Goal: Task Accomplishment & Management: Manage account settings

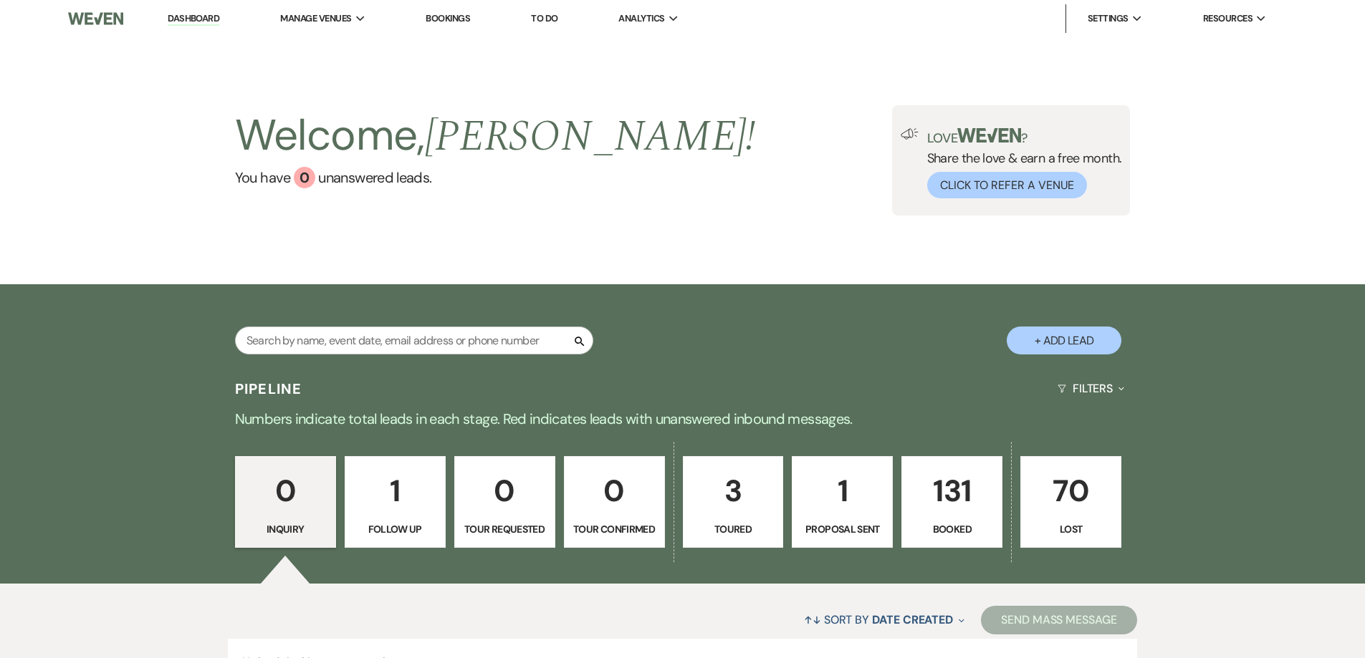
click at [944, 495] on p "131" at bounding box center [952, 491] width 82 height 48
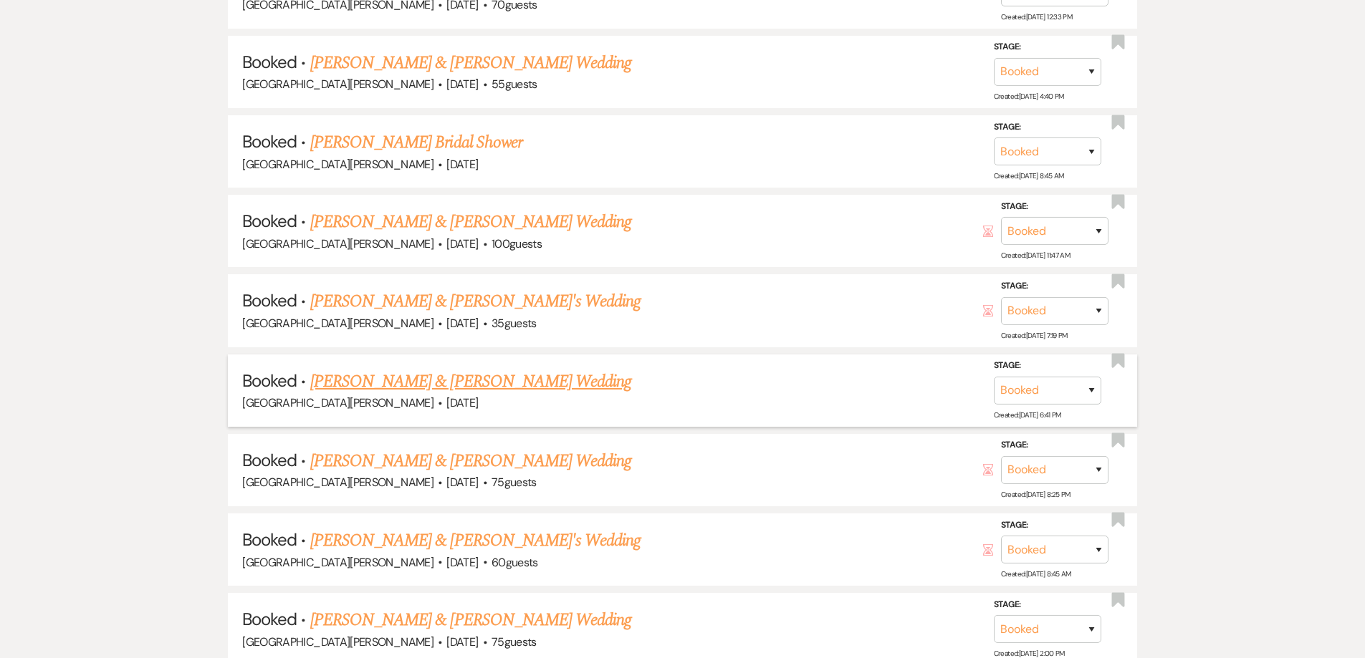
scroll to position [1146, 0]
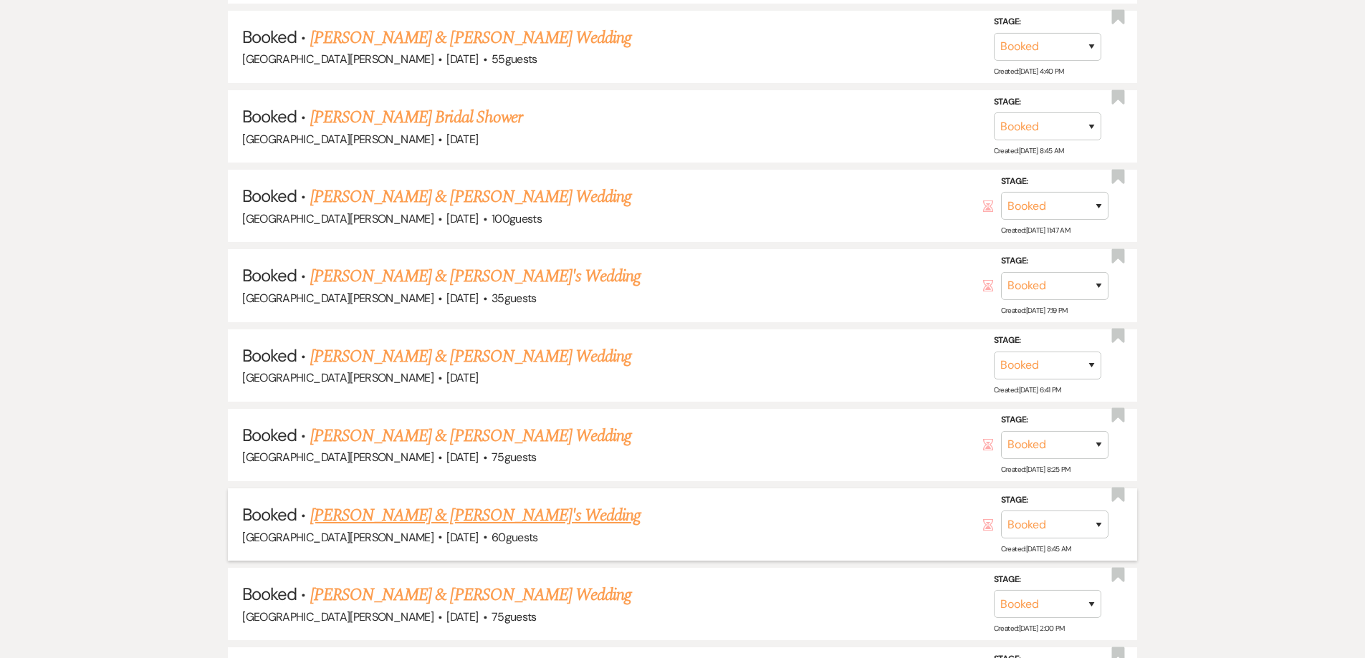
click at [452, 515] on link "[PERSON_NAME] & [PERSON_NAME]'s Wedding" at bounding box center [475, 516] width 331 height 26
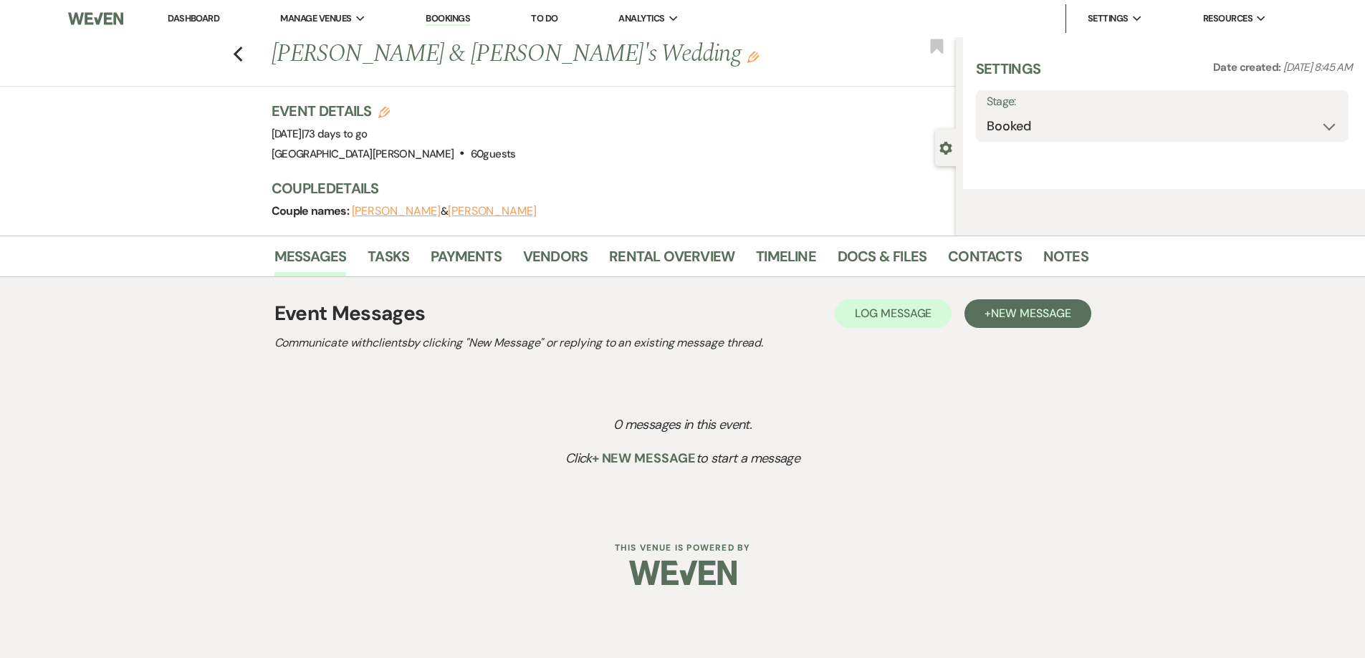
select select "5"
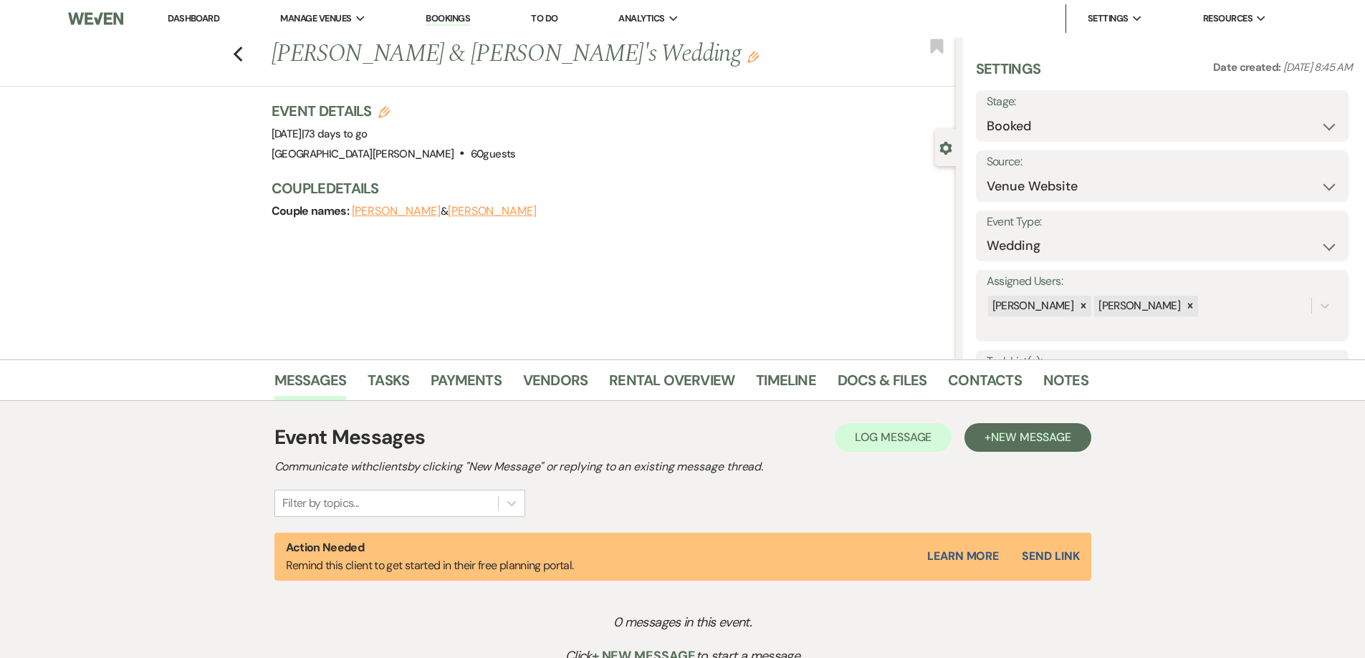
click at [381, 213] on button "[PERSON_NAME]" at bounding box center [396, 211] width 89 height 11
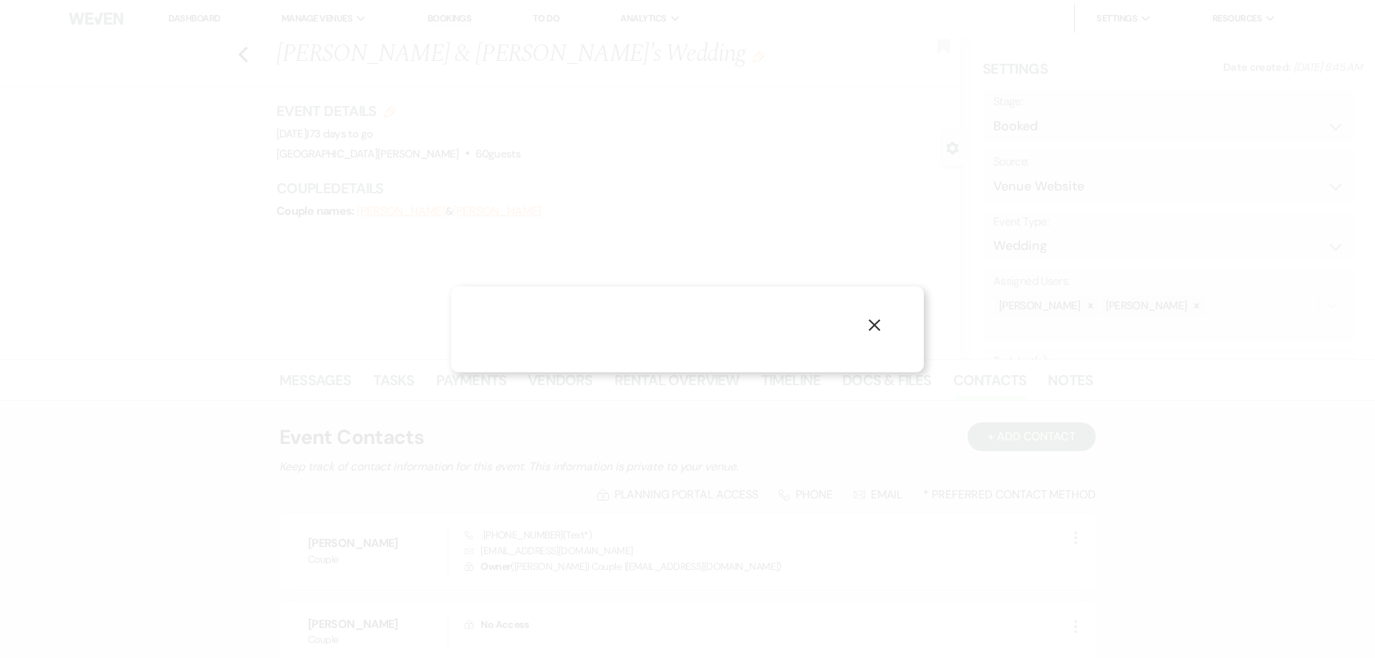
select select "1"
select select "text"
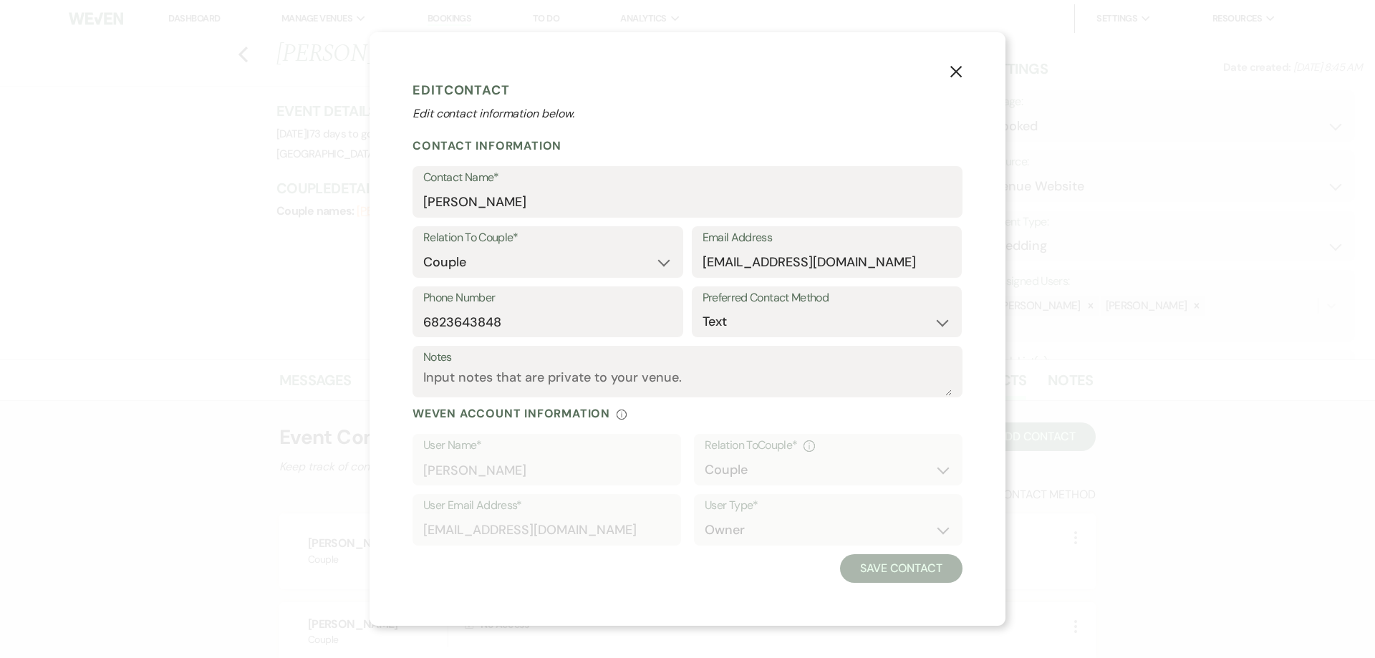
click at [956, 68] on icon "X" at bounding box center [956, 71] width 13 height 13
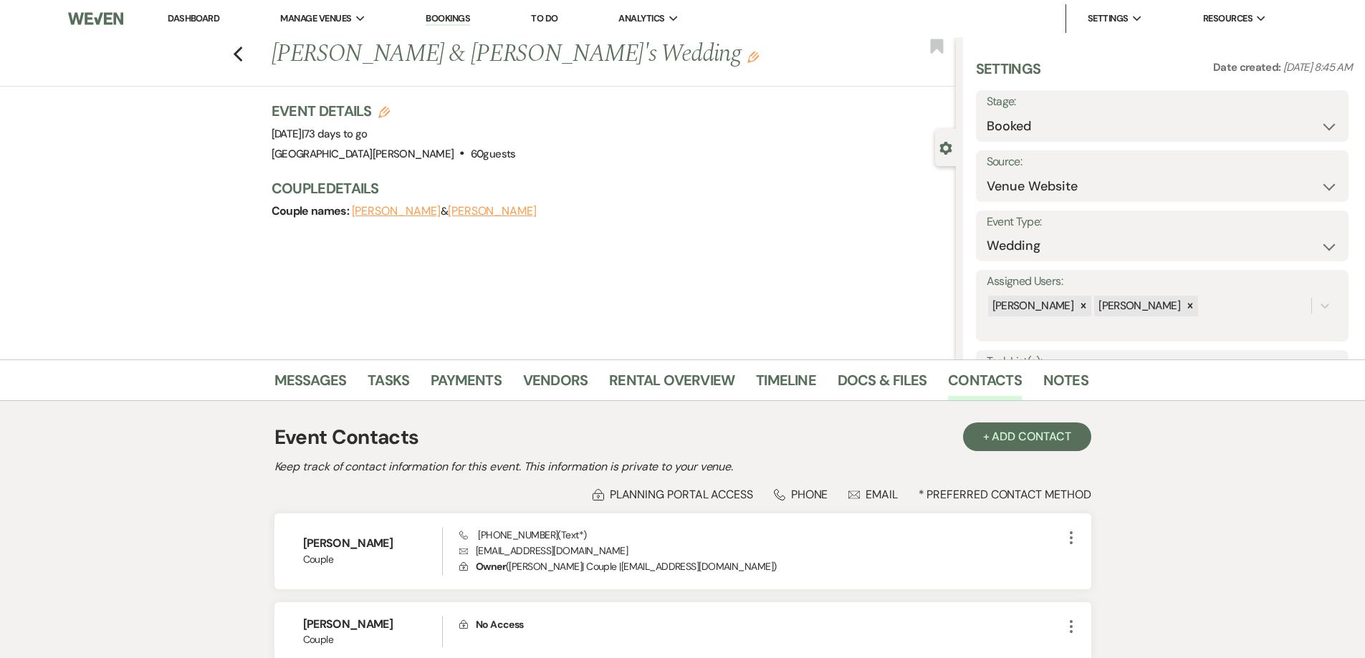
click at [459, 213] on button "[PERSON_NAME]" at bounding box center [492, 211] width 89 height 11
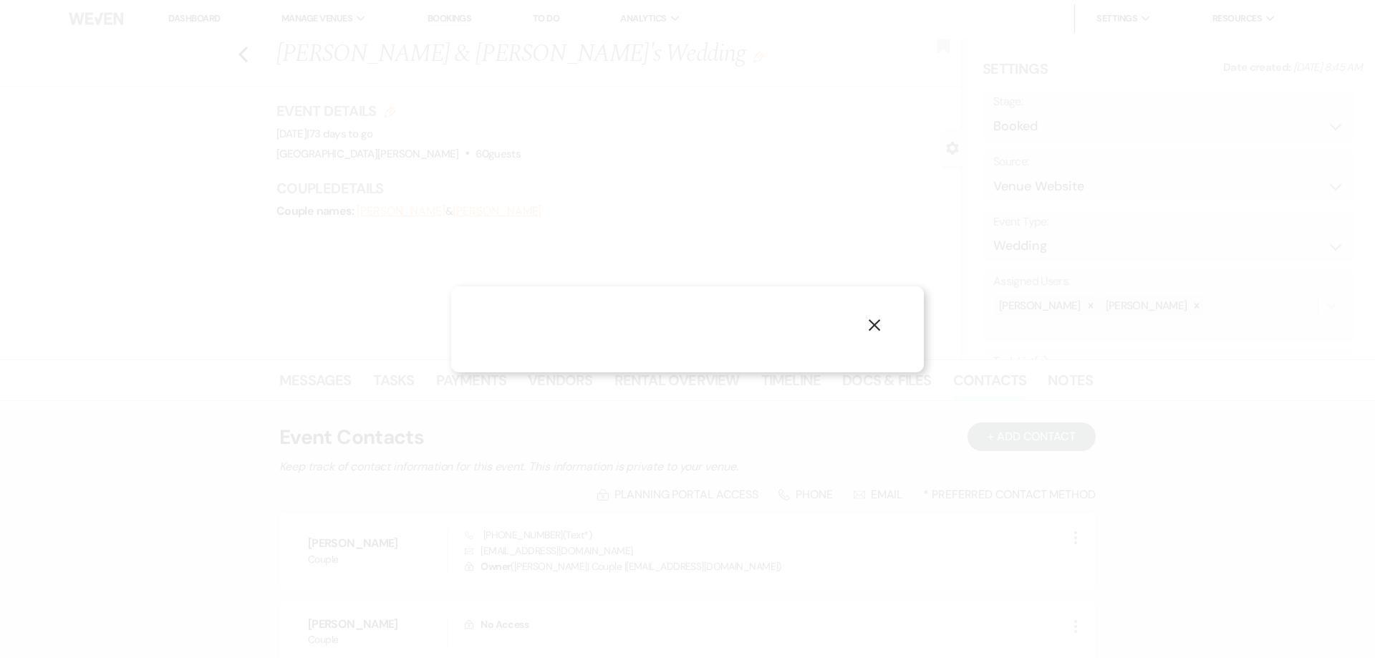
select select "1"
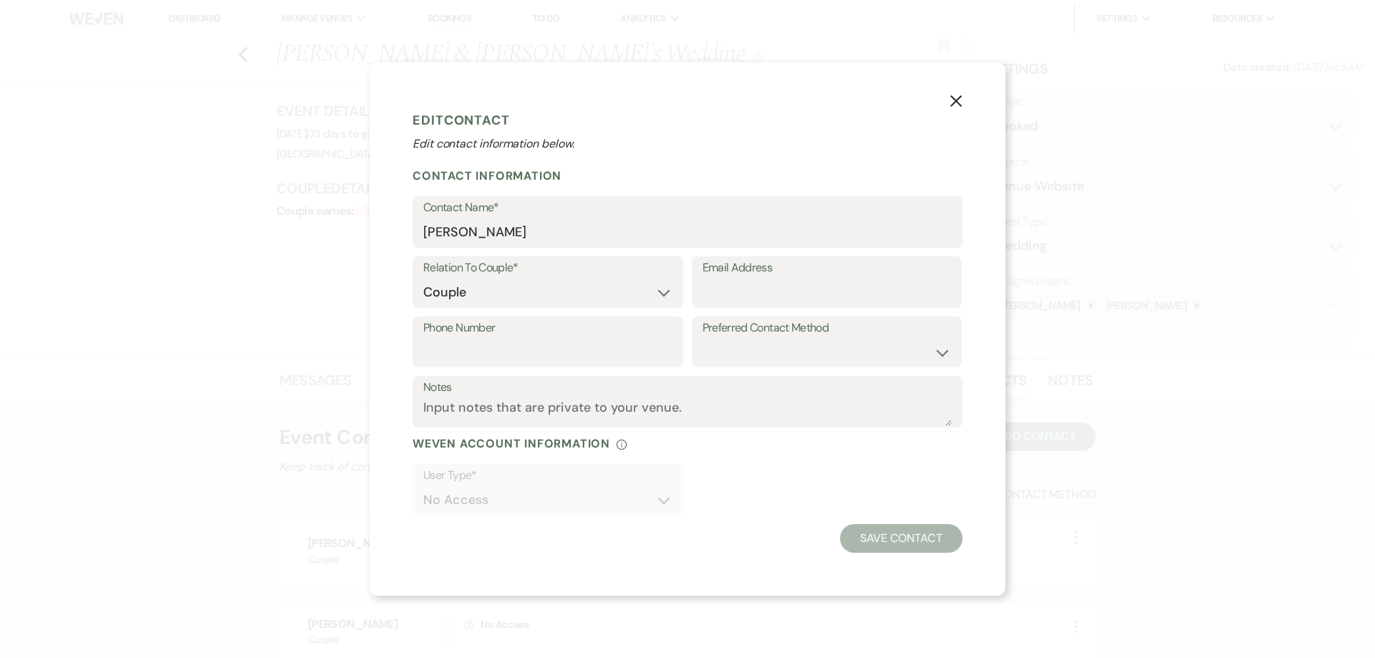
click at [958, 99] on icon "X" at bounding box center [956, 101] width 13 height 13
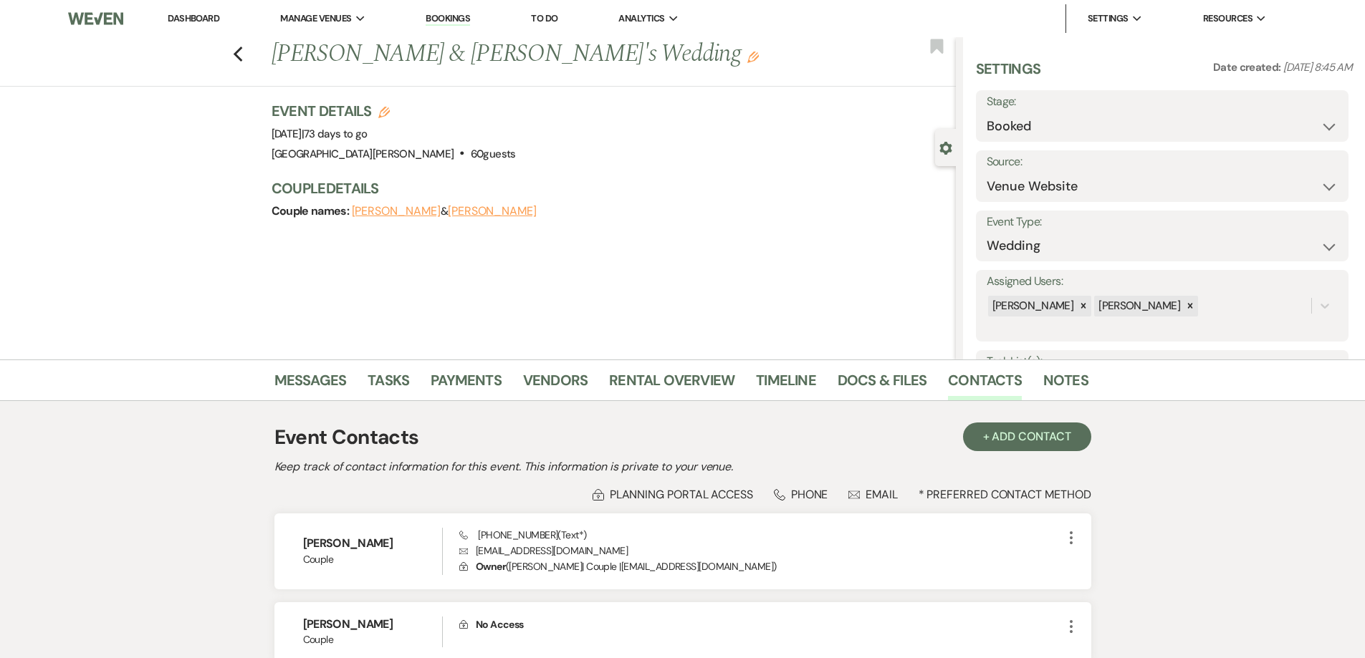
click at [747, 55] on use "button" at bounding box center [752, 57] width 11 height 11
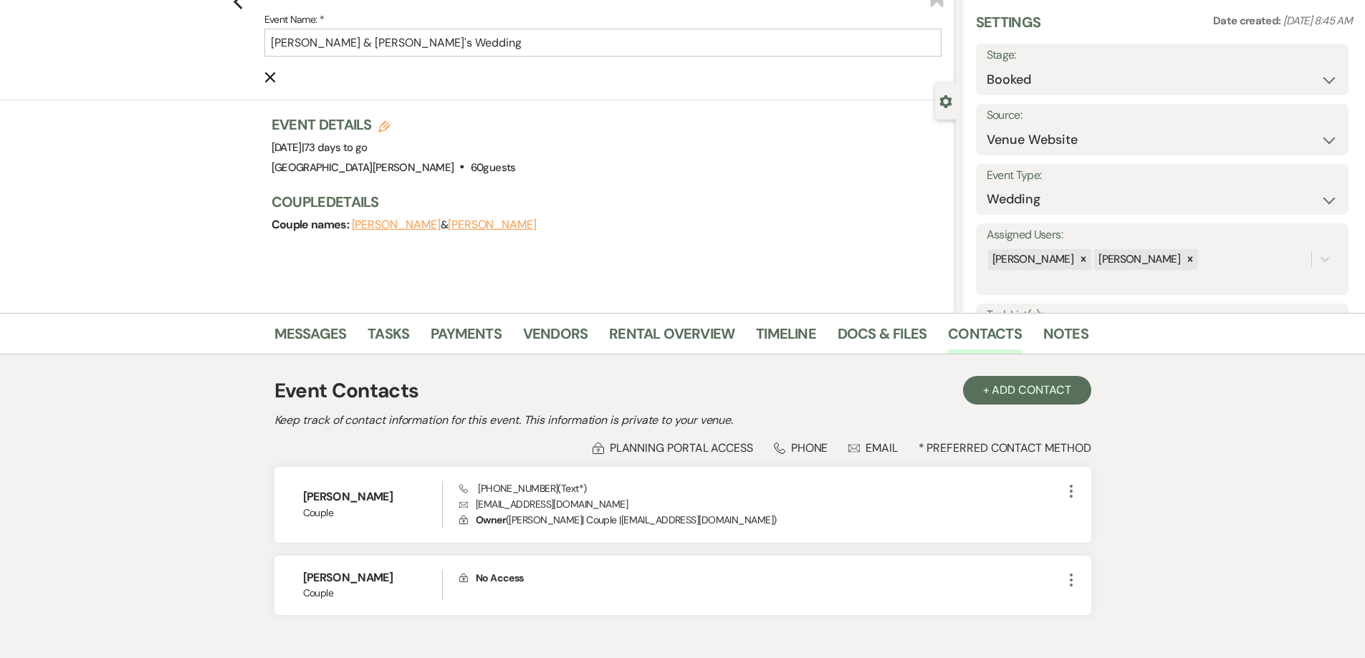
scroll to position [72, 0]
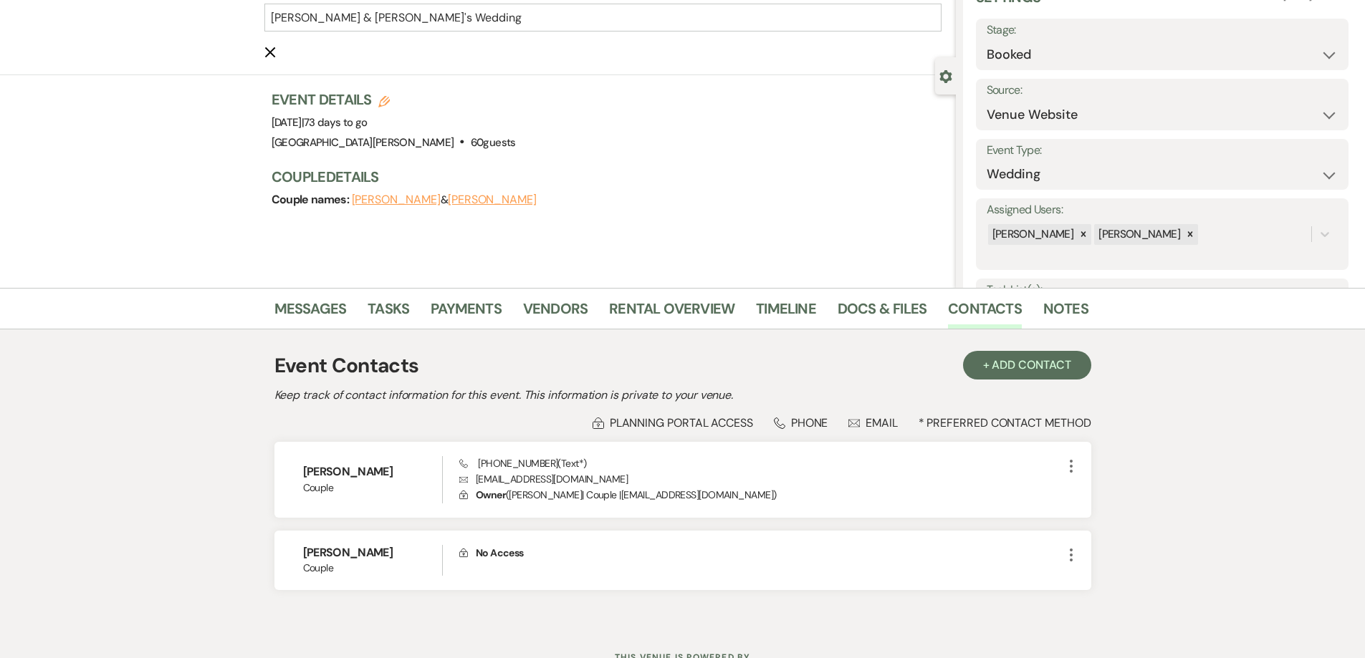
click at [1039, 37] on label "Stage:" at bounding box center [1161, 30] width 351 height 21
click at [1322, 52] on select "Booked Lost" at bounding box center [1161, 55] width 351 height 28
select select "8"
click at [986, 41] on select "Booked Lost" at bounding box center [1161, 55] width 351 height 28
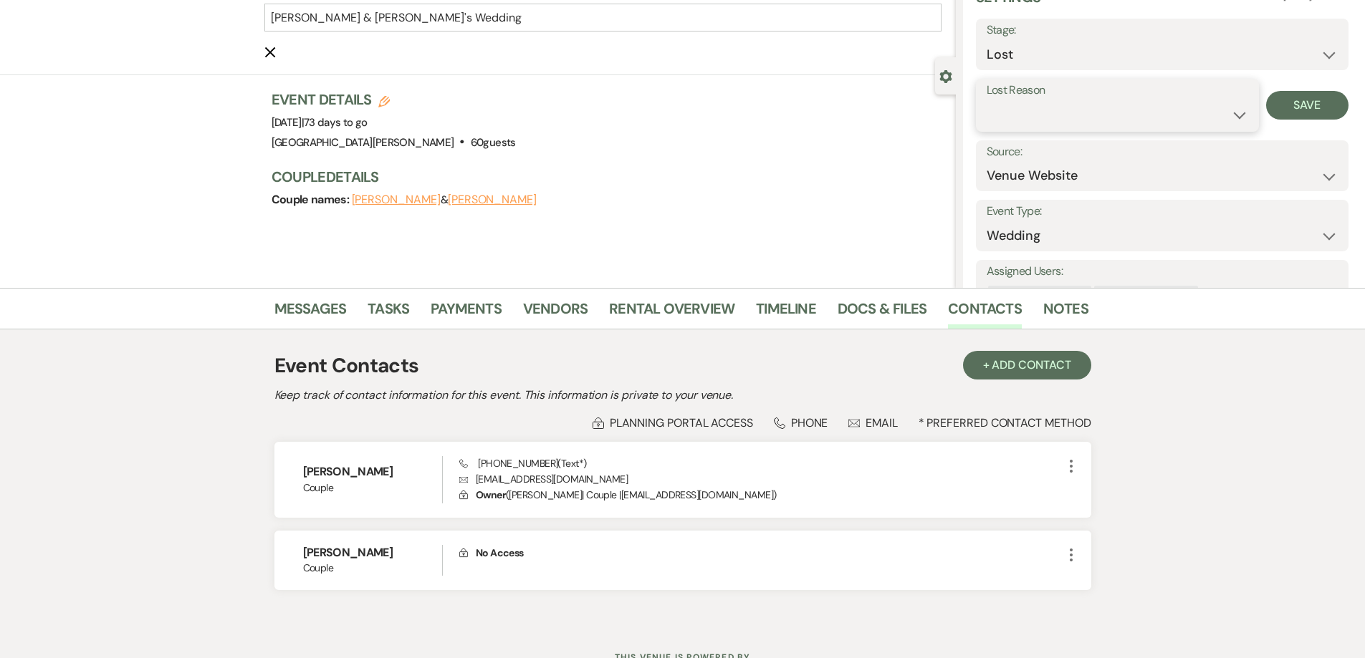
click at [1029, 114] on select "Booked Elsewhere Budget Date Unavailable No Response Not a Good Match Capacity …" at bounding box center [1116, 115] width 261 height 28
select select "11"
click at [986, 101] on select "Booked Elsewhere Budget Date Unavailable No Response Not a Good Match Capacity …" at bounding box center [1116, 115] width 261 height 28
click at [1301, 102] on button "Save" at bounding box center [1307, 105] width 82 height 29
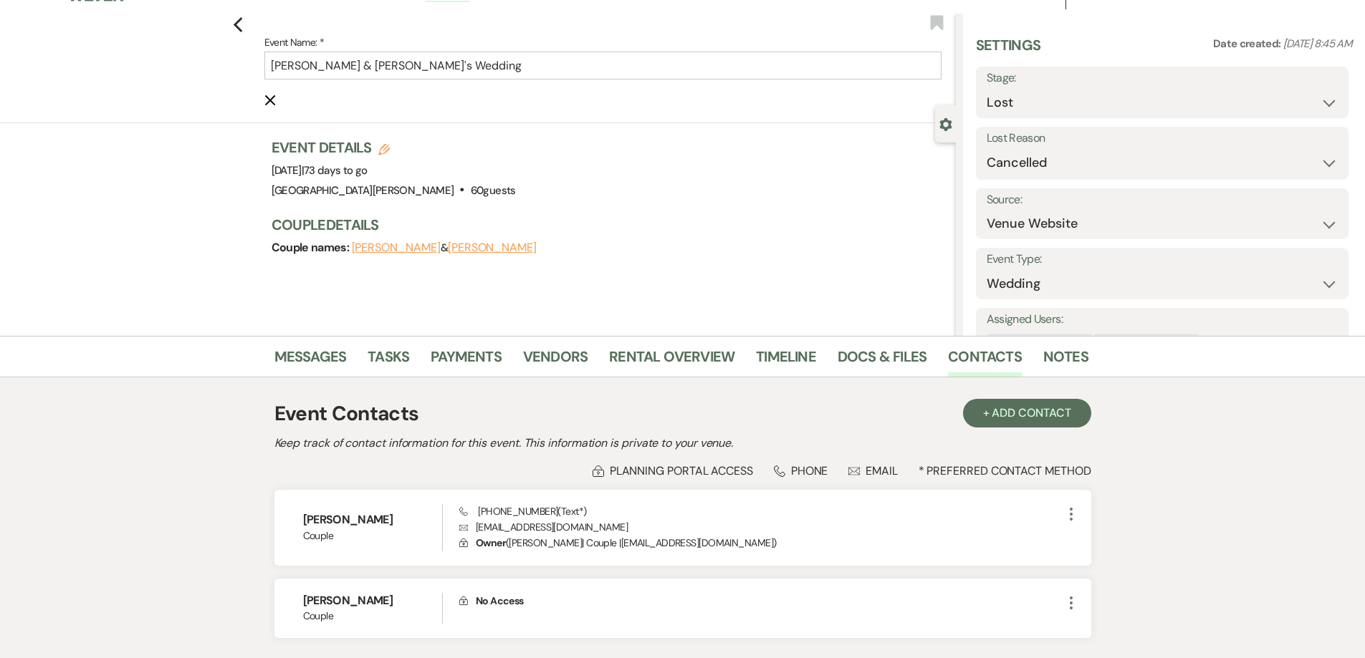
scroll to position [0, 0]
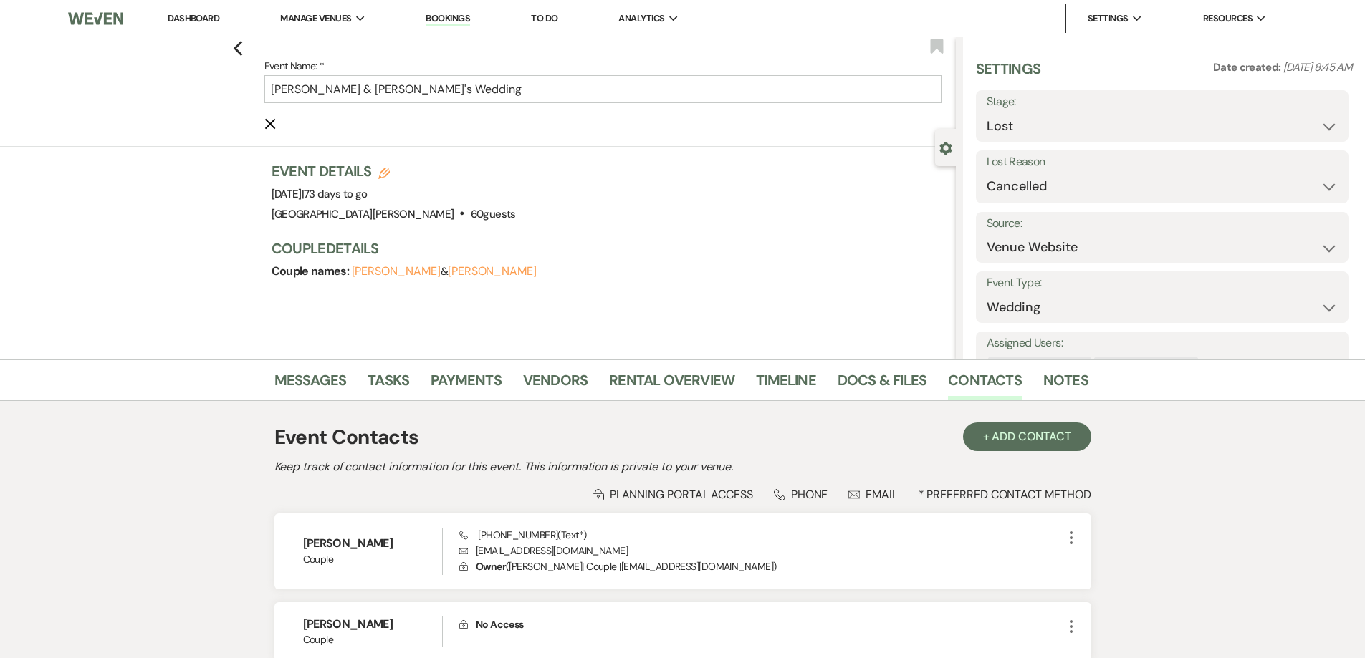
click at [193, 14] on link "Dashboard" at bounding box center [194, 18] width 52 height 12
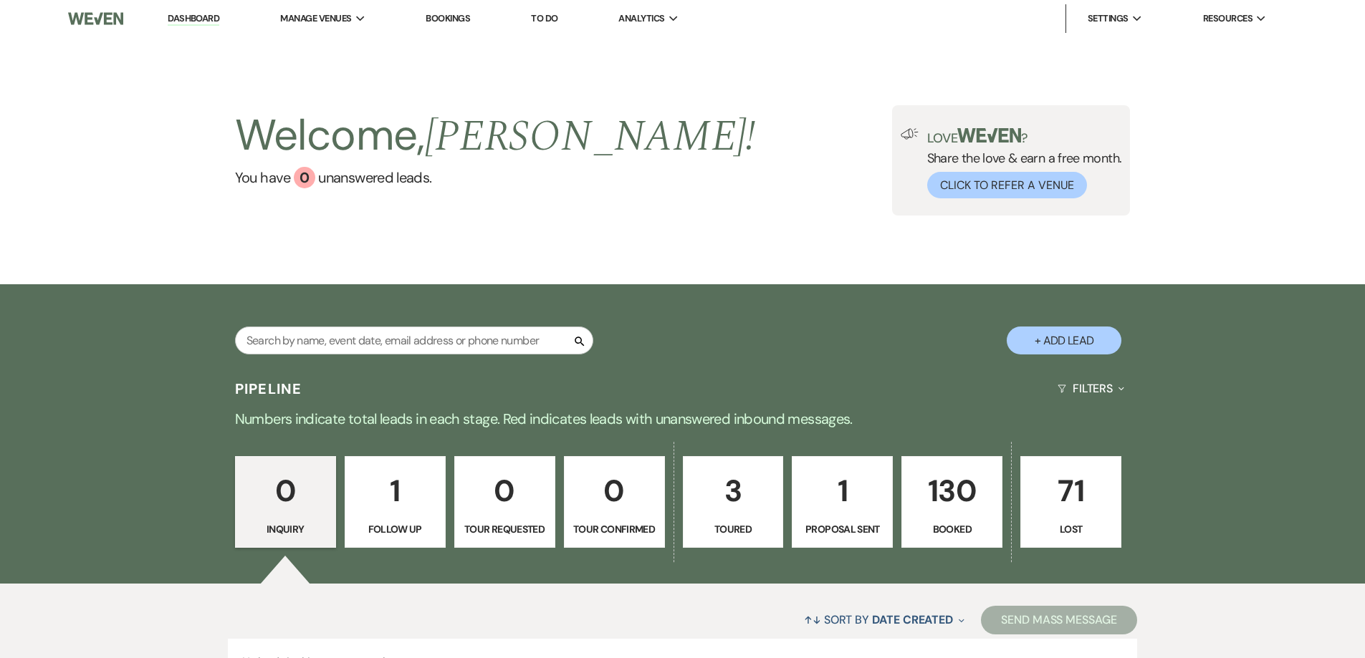
click at [941, 491] on p "130" at bounding box center [952, 491] width 82 height 48
select select "8"
select select "11"
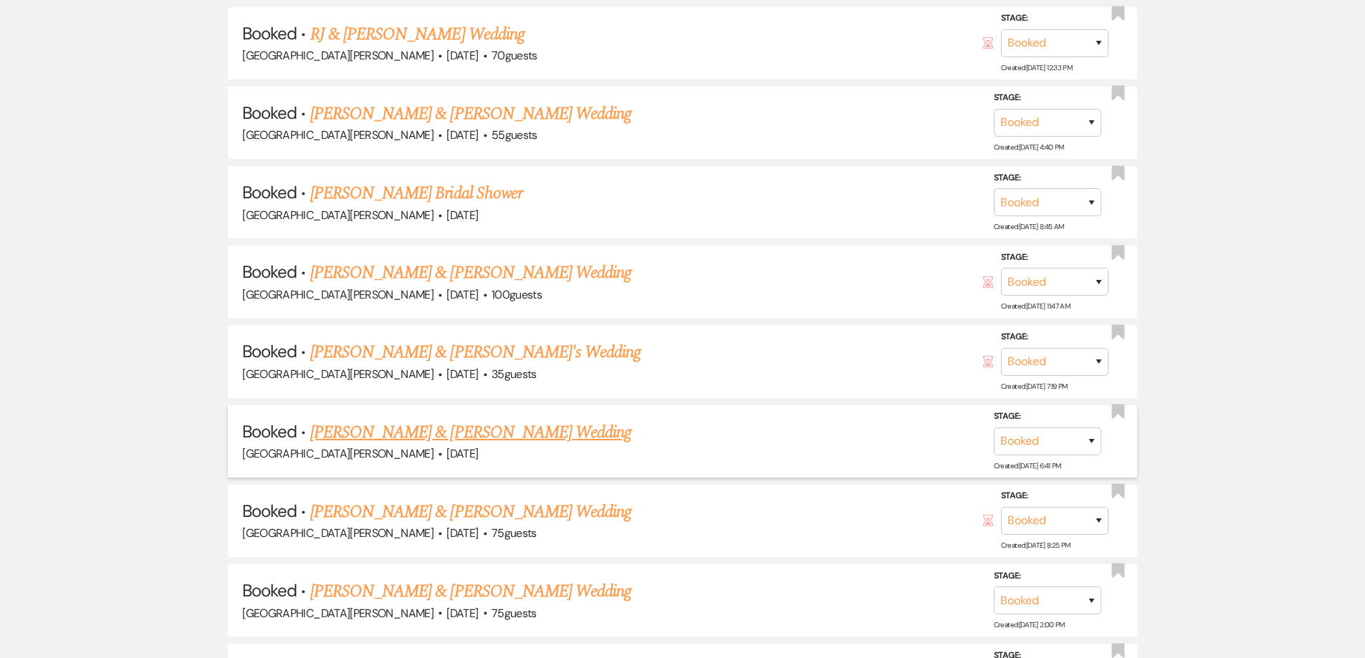
scroll to position [1075, 0]
